Goal: Task Accomplishment & Management: Manage account settings

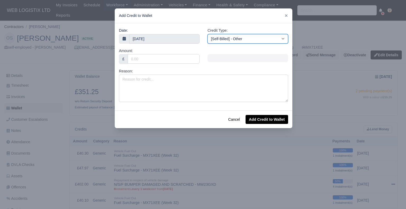
drag, startPoint x: 0, startPoint y: 0, endPoint x: 230, endPoint y: 43, distance: 233.8
click at [230, 43] on select "[Self-Billed] - Other [Self-Billed] - Negative Invoice [Self-Billed] - Keychain…" at bounding box center [248, 39] width 81 height 10
select select "van_fuel_out"
click at [208, 34] on select "[Self-Billed] - Other [Self-Billed] - Negative Invoice [Self-Billed] - Keychain…" at bounding box center [248, 39] width 81 height 10
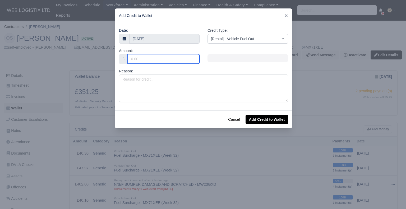
click at [174, 59] on input "Amount:" at bounding box center [164, 59] width 72 height 10
type input "49.83"
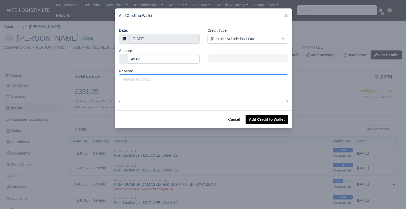
click at [170, 80] on textarea "Reason:" at bounding box center [203, 89] width 169 height 28
paste textarea "Fuel Surcharge - MX71XEE (Week 32)"
click at [182, 79] on textarea "Fuel Surcharge - MX71XEE (Week 32)" at bounding box center [203, 89] width 169 height 28
type textarea "Fuel Surcharge - MX71XEE (Week 33)"
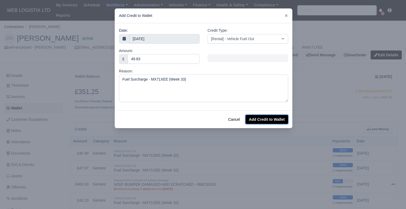
click at [284, 120] on button "Add Credit to Wallet" at bounding box center [267, 119] width 43 height 9
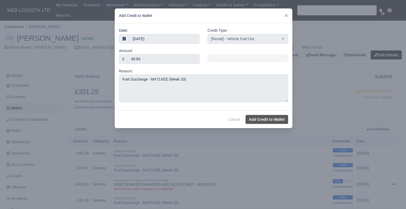
select select "other"
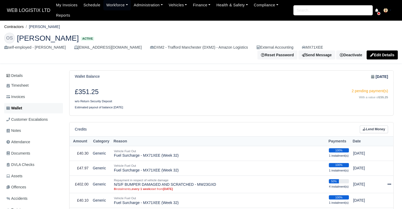
click at [40, 106] on link "Wallet" at bounding box center [33, 108] width 59 height 10
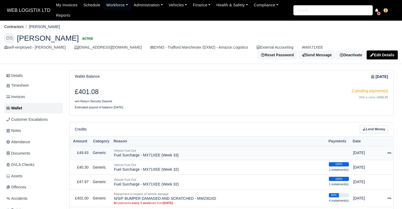
click at [388, 153] on icon at bounding box center [390, 153] width 4 height 4
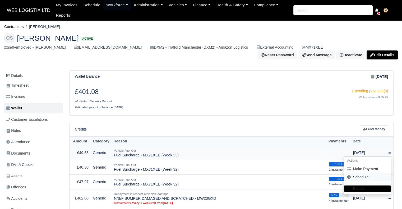
click at [374, 176] on link "Schedule" at bounding box center [367, 177] width 47 height 8
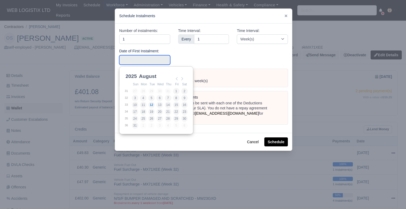
click at [154, 57] on input "Use the arrow keys to pick a date" at bounding box center [144, 60] width 51 height 10
type input "2025-08-11"
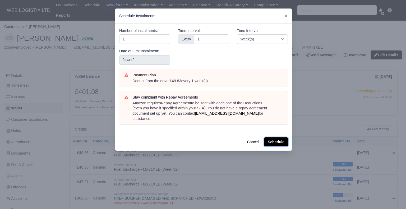
click at [281, 139] on button "Schedule" at bounding box center [277, 142] width 24 height 9
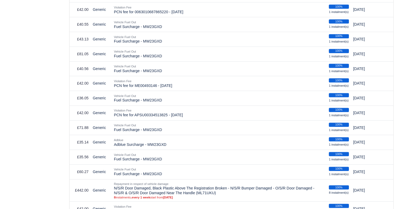
scroll to position [476, 0]
